Goal: Transaction & Acquisition: Purchase product/service

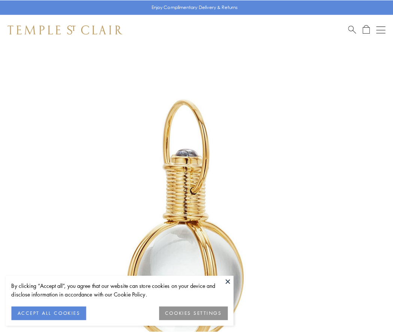
scroll to position [195, 0]
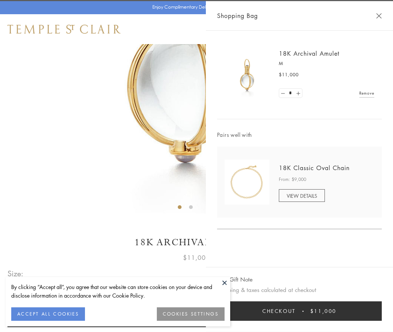
click at [299, 311] on button "Checkout $11,000" at bounding box center [299, 310] width 165 height 19
